Goal: Task Accomplishment & Management: Manage account settings

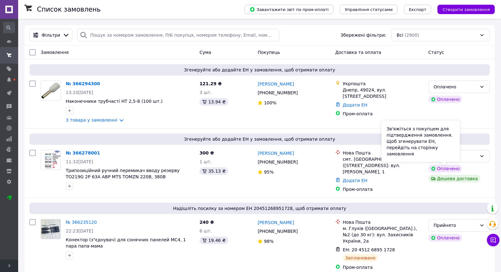
click at [455, 153] on div "Зв'яжіться з покупцем для підтвердження замовлення. Щоб згенерувати ЕН, перейді…" at bounding box center [420, 140] width 78 height 41
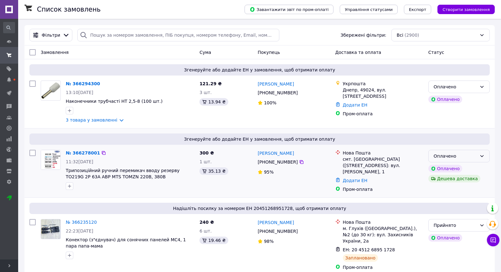
click at [476, 158] on div "Оплачено" at bounding box center [454, 155] width 43 height 7
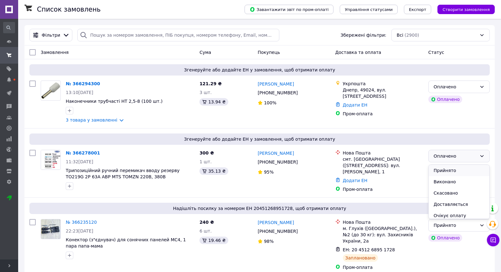
click at [456, 170] on li "Прийнято" at bounding box center [458, 170] width 61 height 11
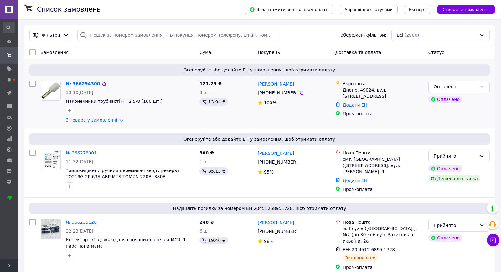
click at [112, 122] on link "3 товара у замовленні" at bounding box center [92, 119] width 52 height 5
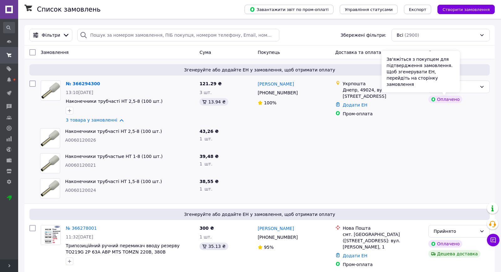
click at [457, 88] on div "Зв'яжіться з покупцем для підтвердження замовлення. Щоб згенерувати ЕН, перейді…" at bounding box center [420, 71] width 78 height 41
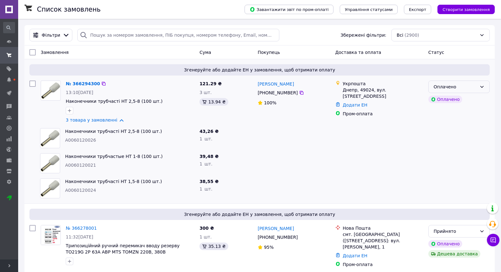
click at [477, 88] on div "Оплачено" at bounding box center [458, 86] width 61 height 13
click at [469, 101] on li "Прийнято" at bounding box center [458, 100] width 61 height 11
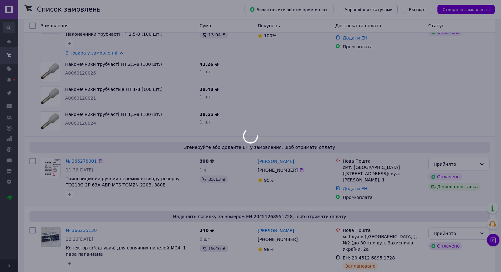
scroll to position [68, 0]
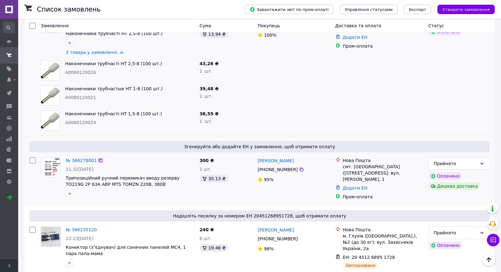
click at [99, 161] on icon at bounding box center [101, 160] width 4 height 4
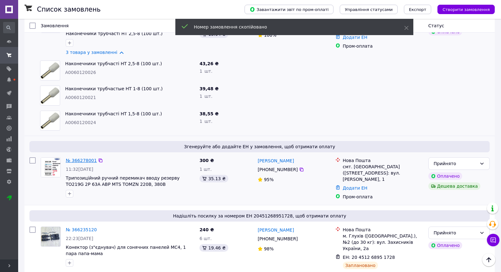
click at [82, 159] on link "№ 366278001" at bounding box center [81, 160] width 31 height 5
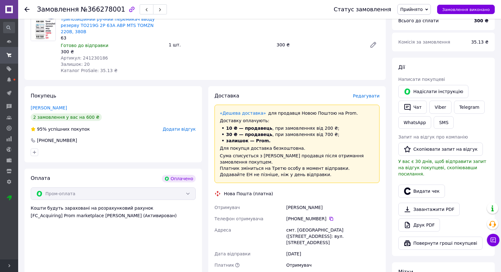
scroll to position [135, 0]
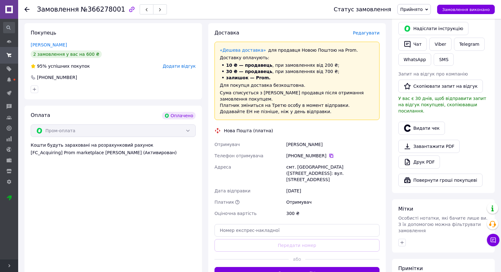
click at [329, 153] on icon at bounding box center [331, 155] width 5 height 5
drag, startPoint x: 320, startPoint y: 139, endPoint x: 262, endPoint y: 138, distance: 58.2
click at [262, 139] on div "Отримувач [PERSON_NAME] отримувача [PHONE_NUMBER]   [GEOGRAPHIC_DATA] смт. [GEO…" at bounding box center [296, 179] width 167 height 80
copy div "Отримувач [PERSON_NAME]"
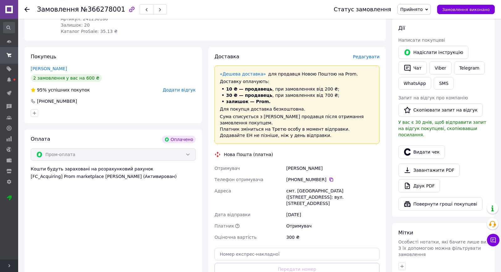
scroll to position [169, 0]
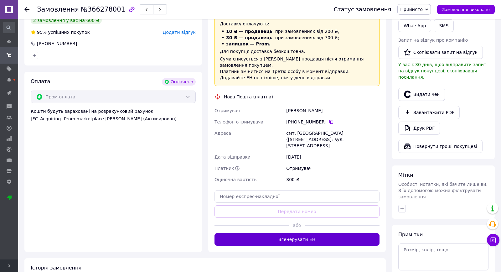
click at [325, 233] on button "Згенерувати ЕН" at bounding box center [296, 239] width 165 height 13
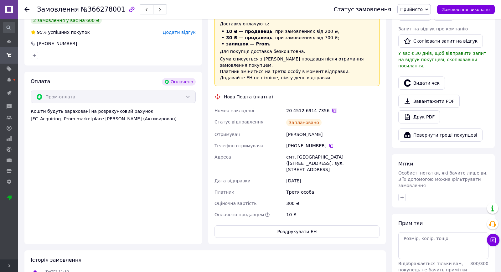
click at [331, 108] on icon at bounding box center [333, 110] width 5 height 5
click at [29, 11] on icon at bounding box center [26, 9] width 5 height 5
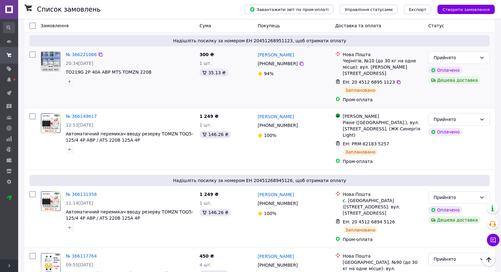
scroll to position [270, 0]
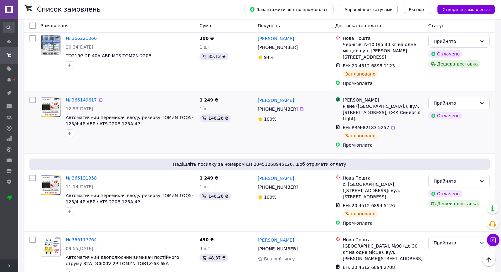
click at [81, 97] on link "№ 366149617" at bounding box center [81, 99] width 31 height 5
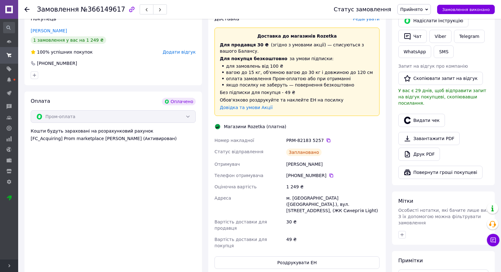
scroll to position [143, 0]
click at [302, 256] on button "Роздрукувати ЕН" at bounding box center [296, 262] width 165 height 13
click at [24, 10] on icon at bounding box center [26, 9] width 5 height 5
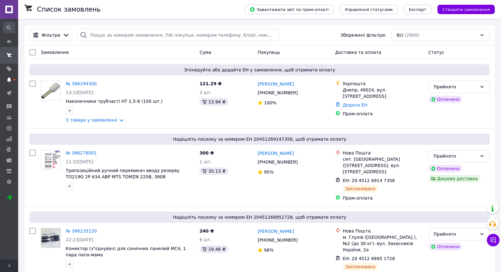
click at [11, 79] on icon at bounding box center [9, 79] width 5 height 5
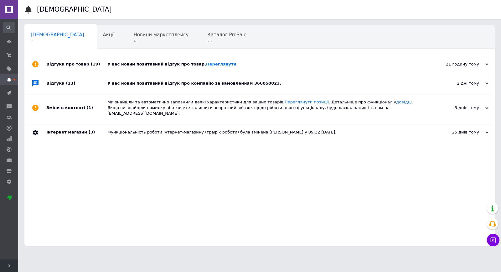
click at [218, 82] on div "У вас новий позитивний відгук про компанію за замовленням 366050023." at bounding box center [266, 83] width 318 height 6
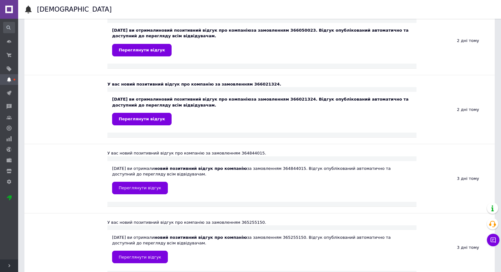
scroll to position [101, 0]
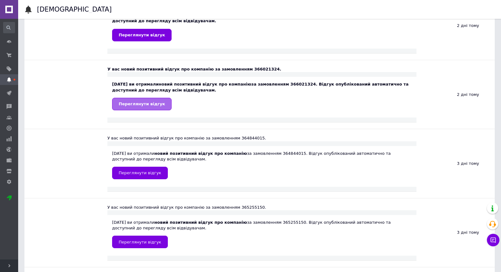
click at [155, 106] on span "Переглянути відгук" at bounding box center [142, 103] width 46 height 5
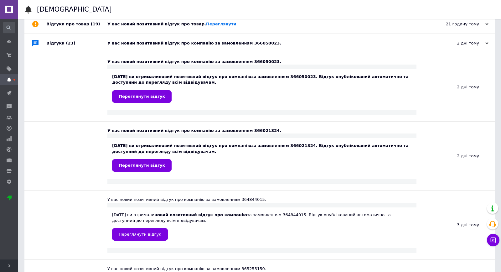
scroll to position [0, 0]
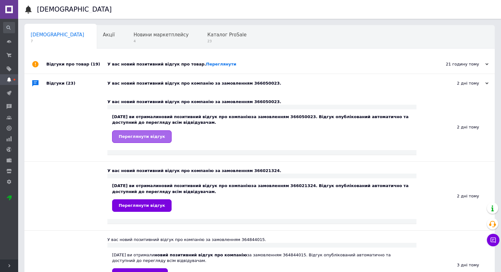
click at [155, 136] on span "Переглянути відгук" at bounding box center [142, 136] width 46 height 5
click at [206, 64] on link "Переглянути" at bounding box center [221, 64] width 30 height 5
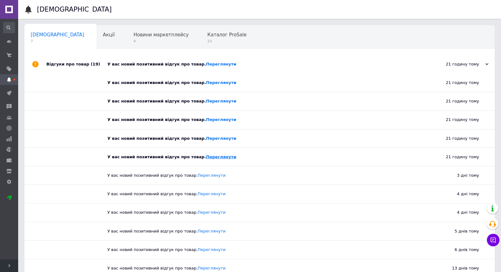
click at [210, 159] on link "Переглянути" at bounding box center [221, 156] width 30 height 5
click at [207, 119] on link "Переглянути" at bounding box center [221, 119] width 30 height 5
